Goal: Task Accomplishment & Management: Use online tool/utility

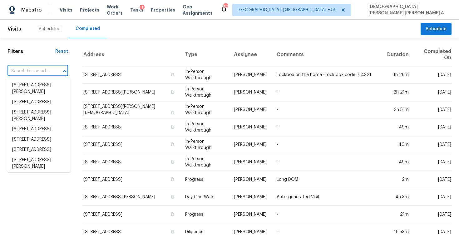
click at [51, 71] on input "text" at bounding box center [28, 71] width 43 height 10
paste input "[STREET_ADDRESS]"
type input "[STREET_ADDRESS]"
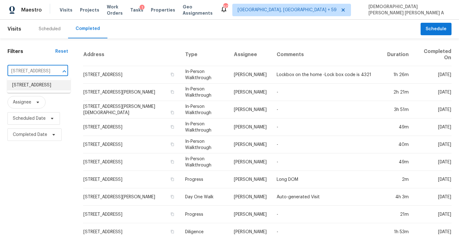
click at [40, 91] on li "[STREET_ADDRESS]" at bounding box center [38, 85] width 63 height 10
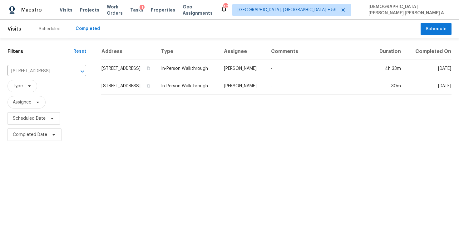
click at [215, 84] on td "In-Person Walkthrough" at bounding box center [187, 85] width 63 height 17
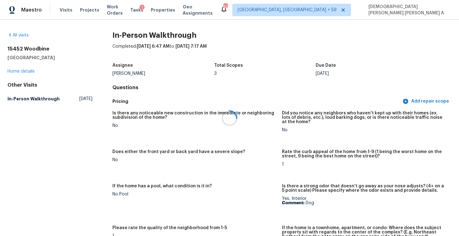
click at [61, 10] on div at bounding box center [229, 118] width 459 height 236
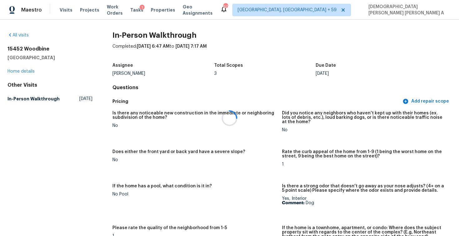
click at [61, 10] on div at bounding box center [229, 118] width 459 height 236
click at [61, 10] on span "Visits" at bounding box center [66, 10] width 13 height 6
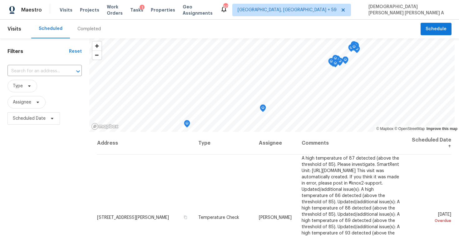
click at [89, 33] on div "Completed" at bounding box center [89, 29] width 38 height 19
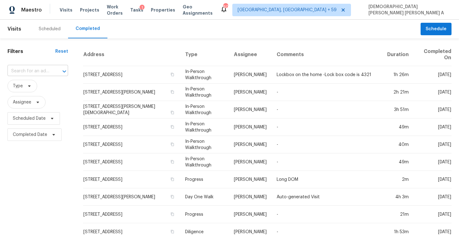
click at [35, 70] on input "text" at bounding box center [28, 71] width 43 height 10
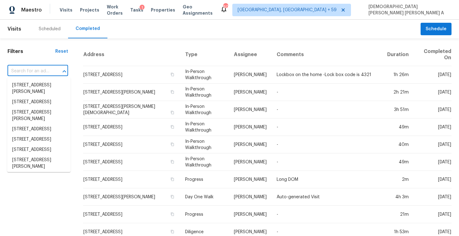
paste input "[STREET_ADDRESS]"
type input "[STREET_ADDRESS]"
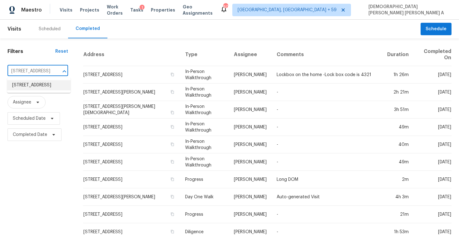
click at [51, 87] on li "[STREET_ADDRESS]" at bounding box center [38, 85] width 63 height 10
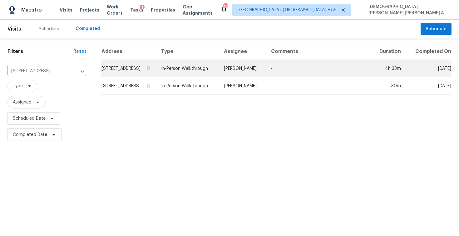
click at [219, 77] on td "In-Person Walkthrough" at bounding box center [187, 68] width 63 height 17
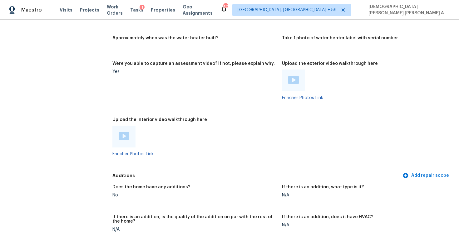
scroll to position [1053, 0]
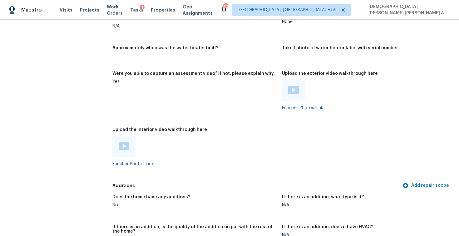
click at [298, 83] on div at bounding box center [293, 91] width 23 height 22
click at [291, 87] on img at bounding box center [293, 90] width 11 height 8
click at [201, 71] on h5 "Were you able to capture an assessment video? If not, please explain why." at bounding box center [193, 73] width 162 height 4
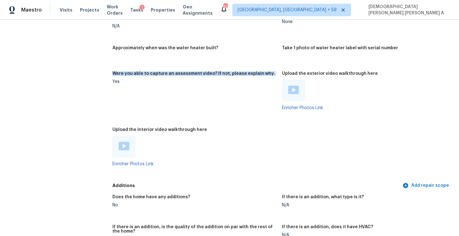
click at [201, 71] on h5 "Were you able to capture an assessment video? If not, please explain why." at bounding box center [193, 73] width 162 height 4
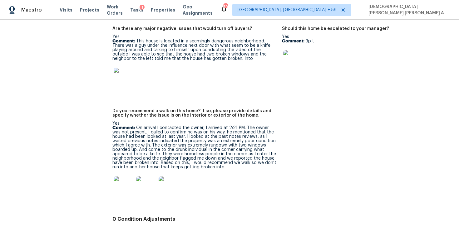
scroll to position [1314, 0]
